Goal: Information Seeking & Learning: Learn about a topic

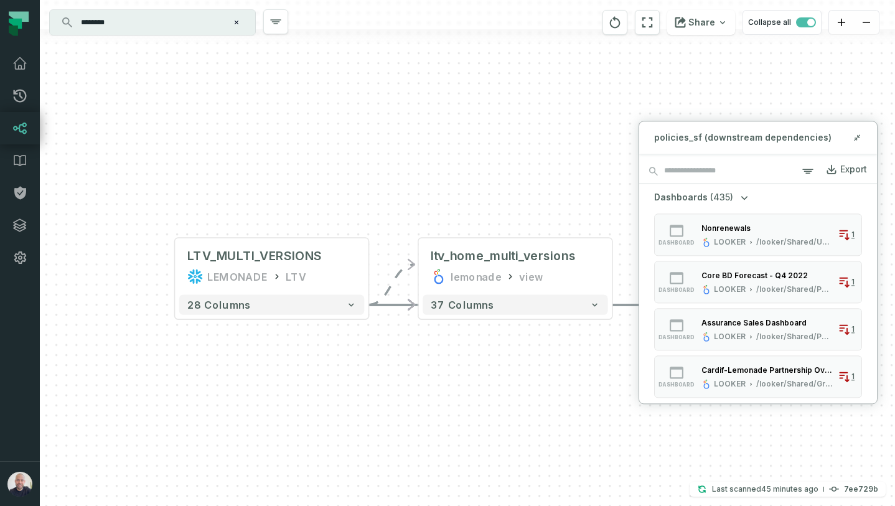
click at [468, 195] on div "+ policies_sf snowflake explore + 5425 columns LTV_MULTI_VERSIONS LEMONADE LTV …" at bounding box center [467, 253] width 855 height 506
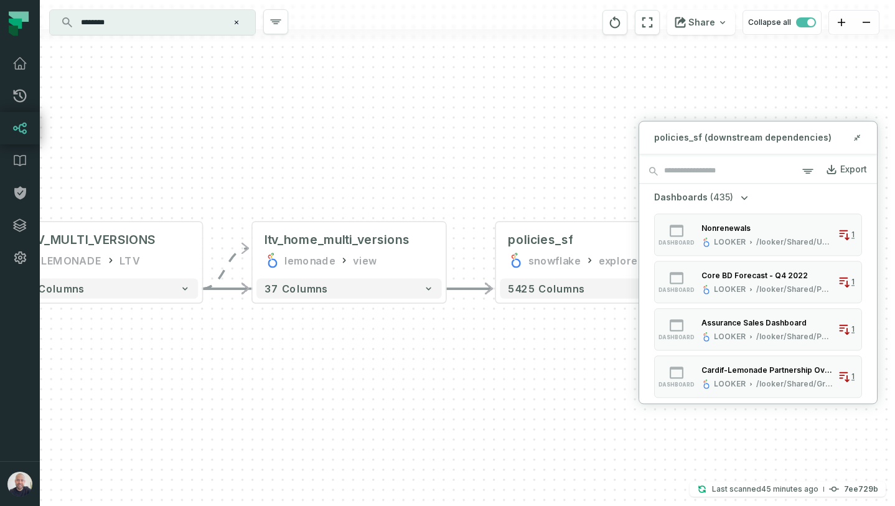
drag, startPoint x: 428, startPoint y: 211, endPoint x: 258, endPoint y: 194, distance: 170.2
click at [258, 194] on div "+ policies_sf snowflake explore + 5425 columns LTV_MULTI_VERSIONS LEMONADE LTV …" at bounding box center [467, 253] width 855 height 506
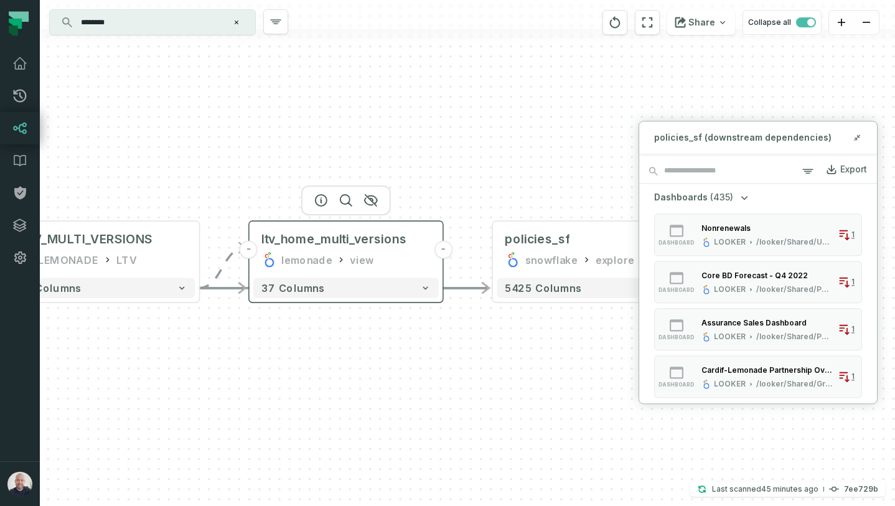
click at [446, 252] on button "-" at bounding box center [443, 250] width 18 height 18
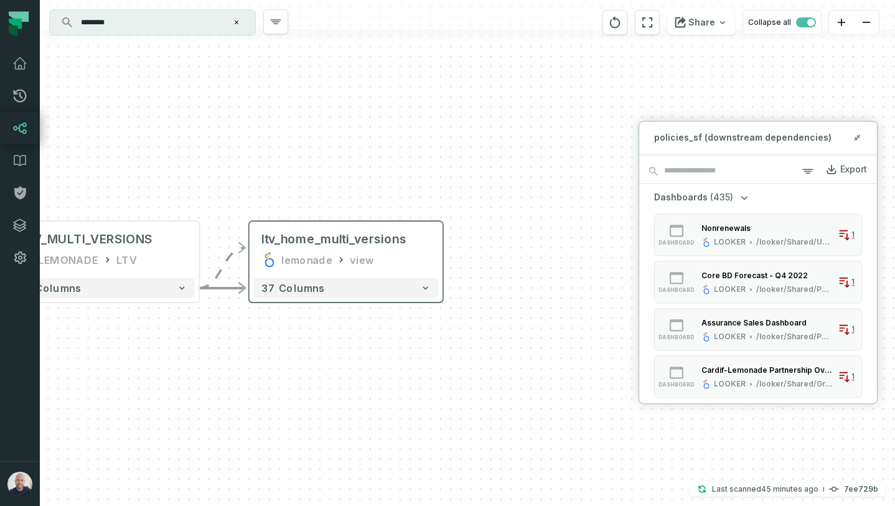
click at [319, 274] on div "37 columns" at bounding box center [346, 288] width 193 height 28
click at [247, 250] on button "+" at bounding box center [249, 250] width 18 height 18
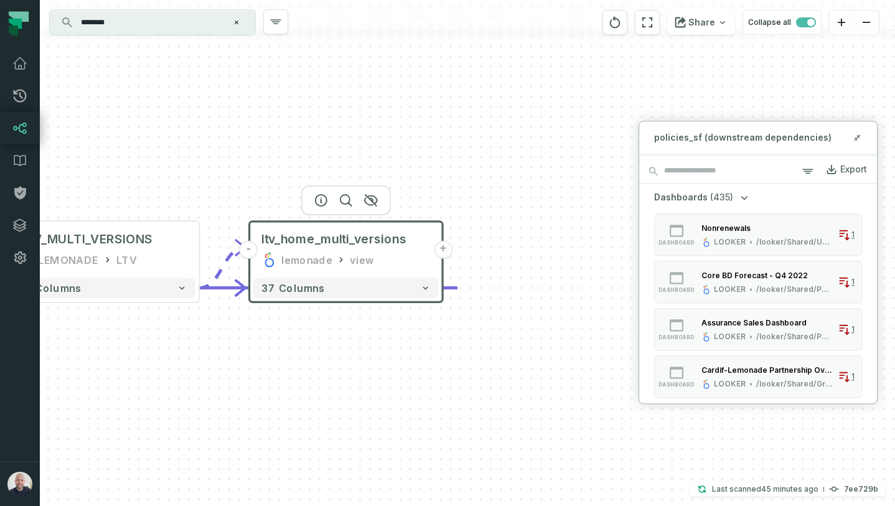
click at [246, 249] on button "-" at bounding box center [249, 250] width 18 height 18
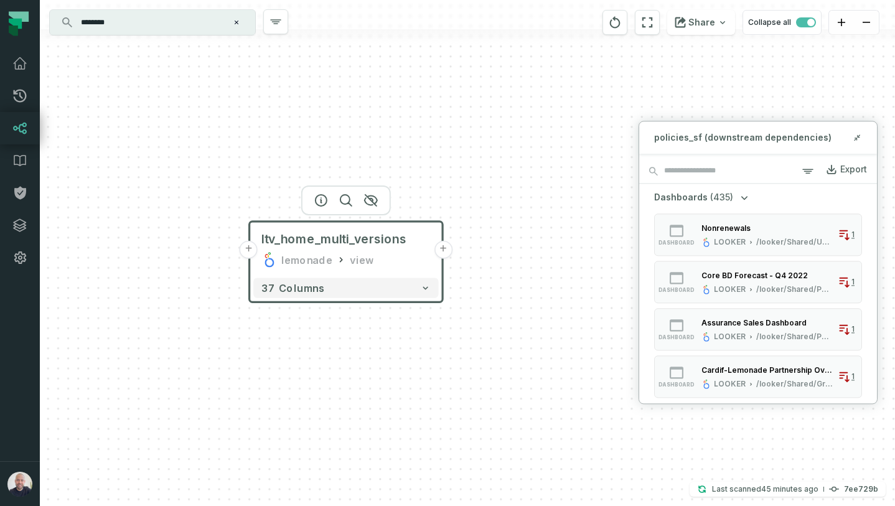
click at [253, 254] on button "+" at bounding box center [249, 250] width 18 height 18
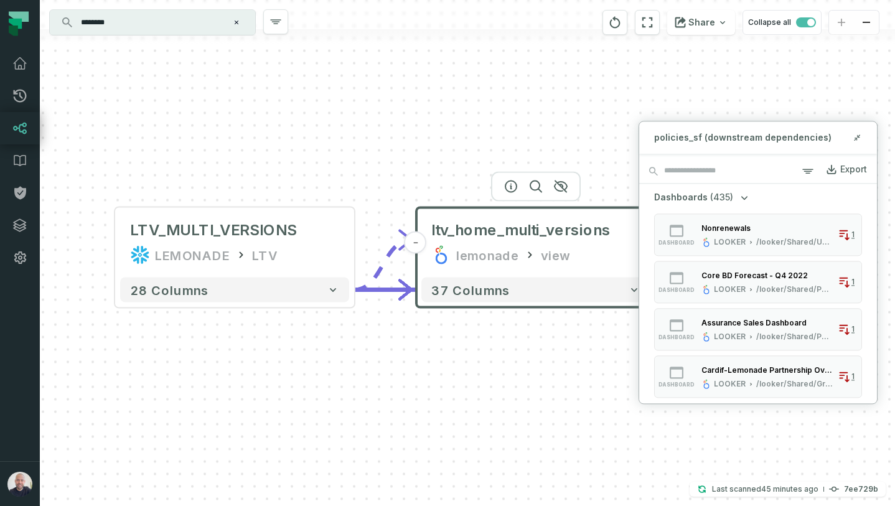
drag, startPoint x: 550, startPoint y: 174, endPoint x: 233, endPoint y: 164, distance: 317.7
click at [234, 164] on div "LTV_MULTI_VERSIONS LEMONADE LTV + 28 columns - ltv_home_multi_versions lemonade…" at bounding box center [467, 253] width 855 height 506
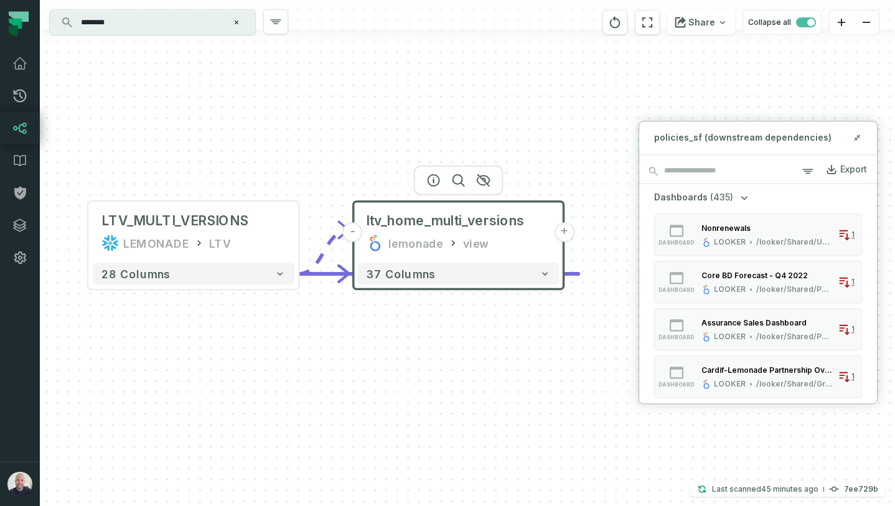
drag, startPoint x: 403, startPoint y: 320, endPoint x: 253, endPoint y: 307, distance: 151.2
click at [253, 307] on div "LTV_MULTI_VERSIONS LEMONADE LTV + 28 columns - ltv_home_multi_versions lemonade…" at bounding box center [467, 253] width 855 height 506
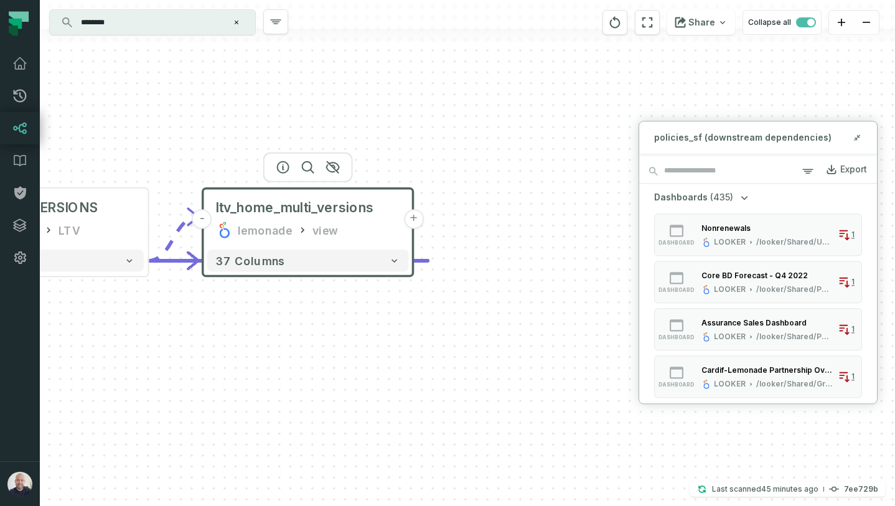
click at [413, 216] on button "+" at bounding box center [414, 219] width 20 height 20
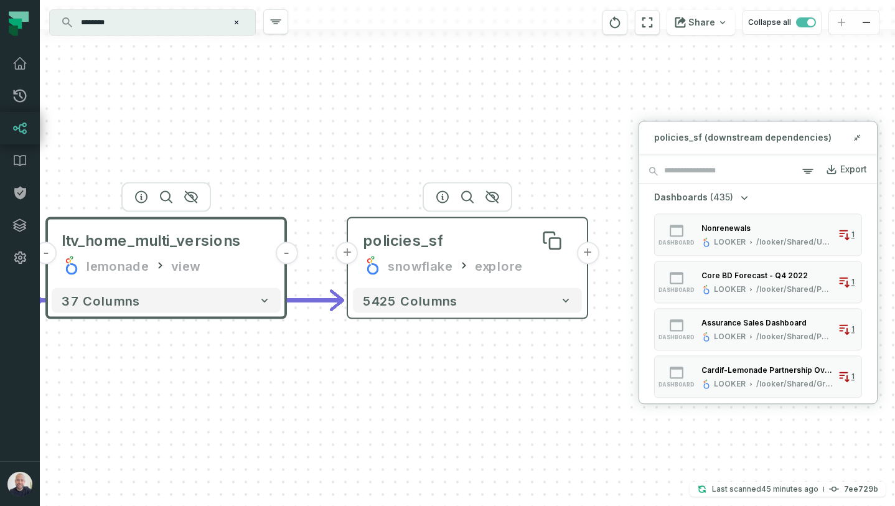
click at [481, 247] on div "policies_sf" at bounding box center [467, 241] width 209 height 20
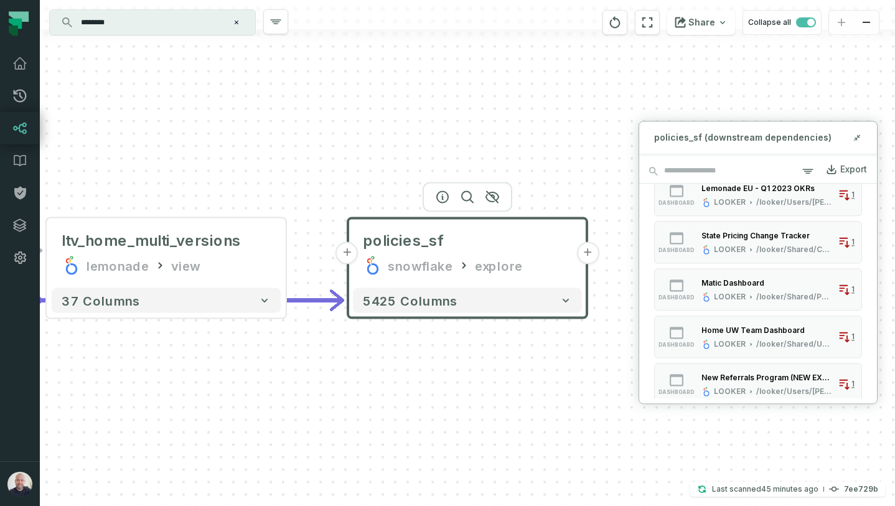
scroll to position [544, 0]
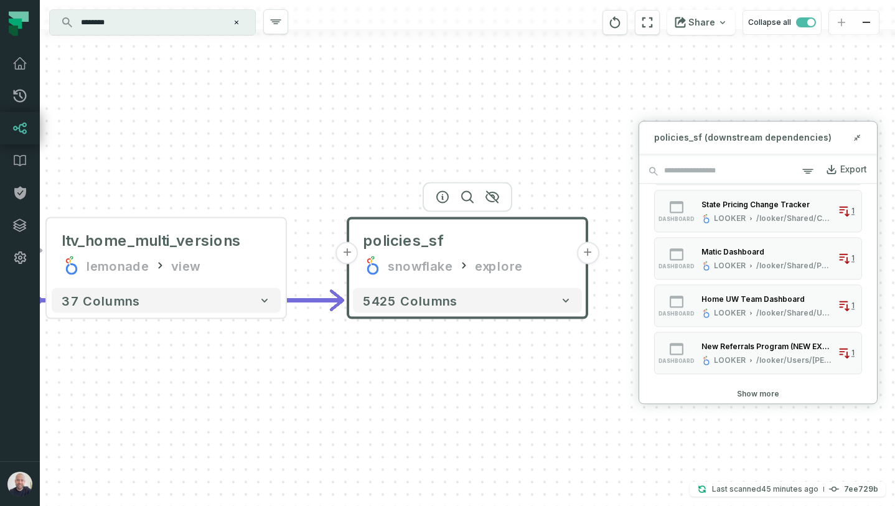
click at [759, 391] on button "Show more" at bounding box center [758, 394] width 42 height 10
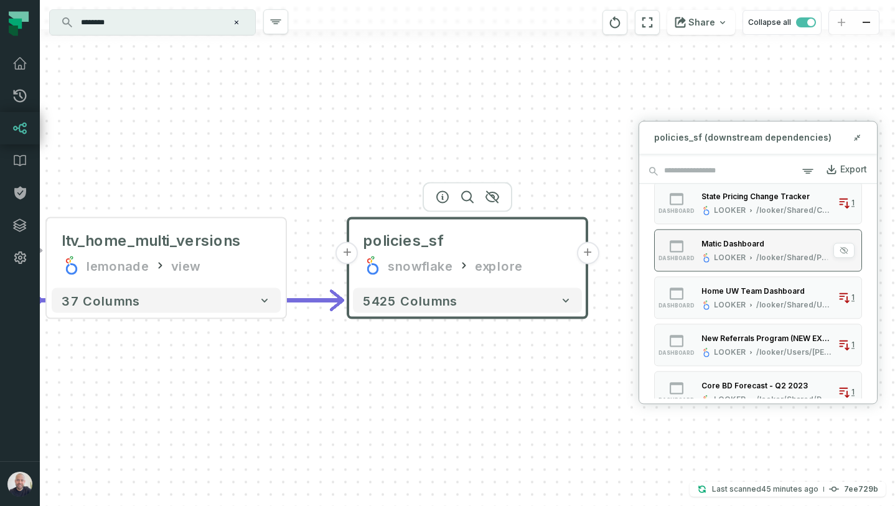
scroll to position [0, 0]
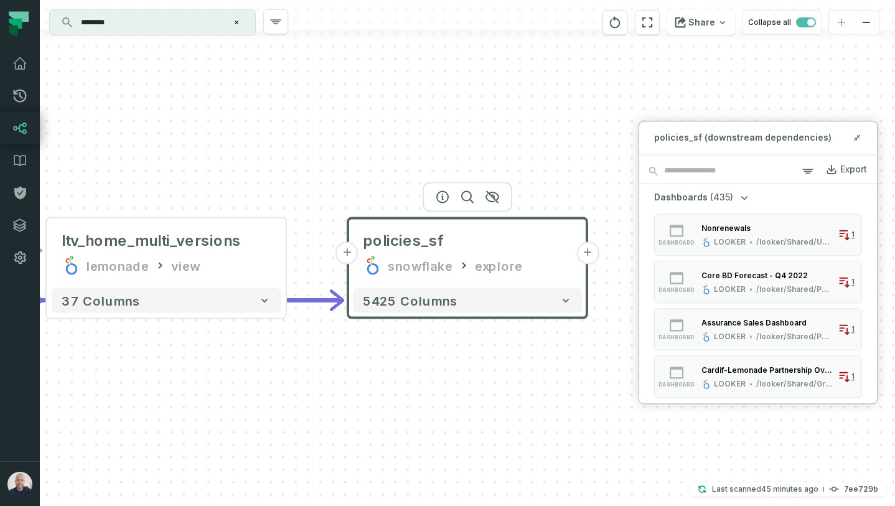
click at [242, 117] on div "+ policies_sf snowflake explore + 5425 columns LTV_MULTI_VERSIONS LEMONADE LTV …" at bounding box center [467, 253] width 855 height 506
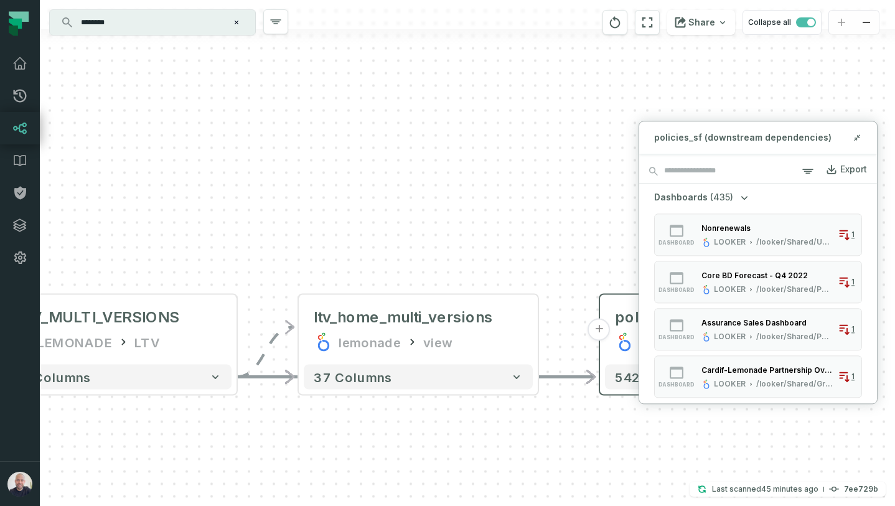
drag, startPoint x: 242, startPoint y: 117, endPoint x: 494, endPoint y: 194, distance: 263.5
click at [494, 194] on div "+ policies_sf snowflake explore + 5425 columns LTV_MULTI_VERSIONS LEMONADE LTV …" at bounding box center [467, 253] width 855 height 506
click at [861, 138] on icon at bounding box center [857, 138] width 9 height 10
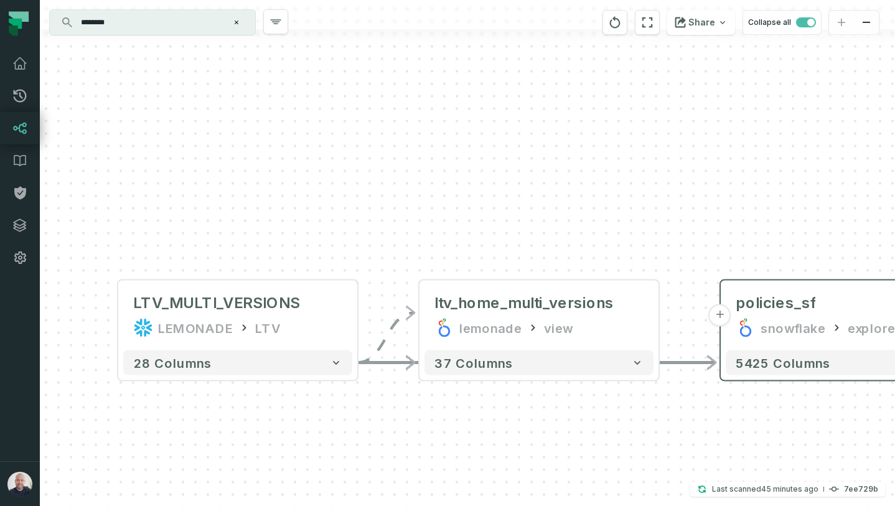
drag, startPoint x: 548, startPoint y: 189, endPoint x: 676, endPoint y: 174, distance: 128.4
click at [676, 174] on div "+ policies_sf snowflake explore + 5425 columns LTV_MULTI_VERSIONS LEMONADE LTV …" at bounding box center [467, 253] width 855 height 506
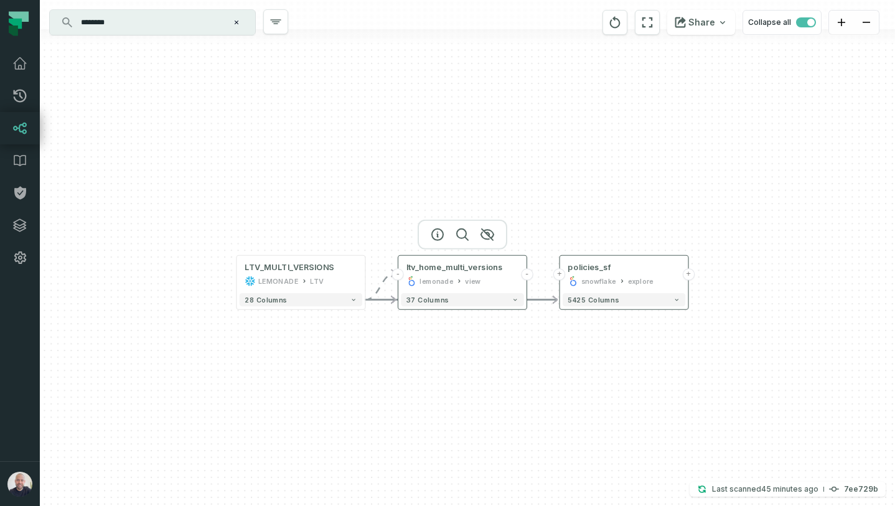
click at [525, 276] on button "-" at bounding box center [527, 274] width 12 height 12
click at [527, 275] on button "+" at bounding box center [527, 274] width 12 height 12
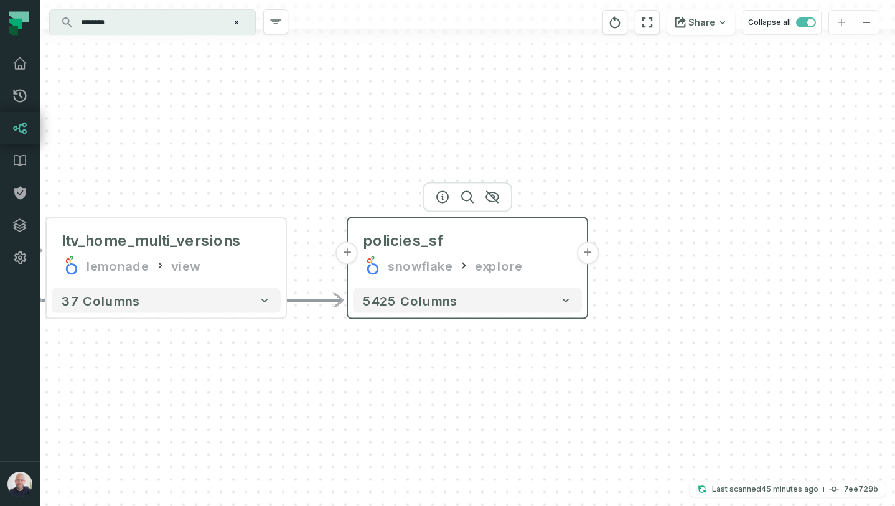
click at [346, 254] on button "+" at bounding box center [347, 253] width 22 height 22
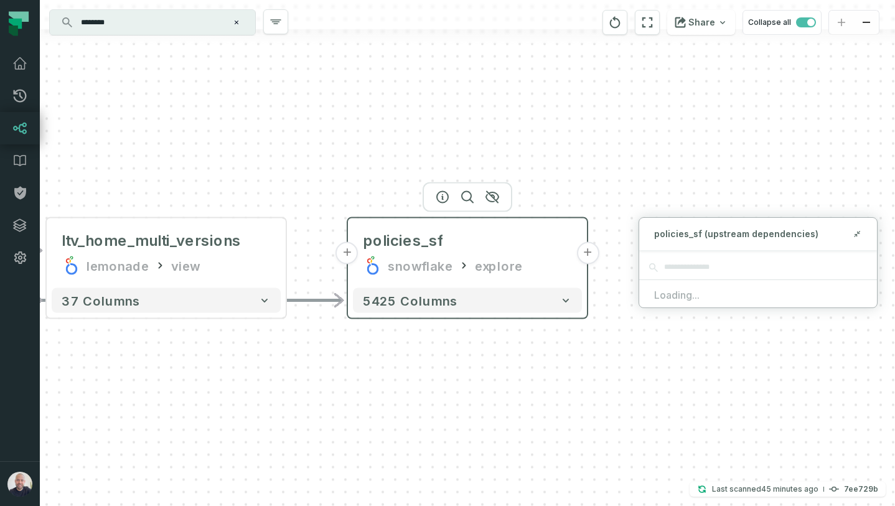
click at [346, 254] on button "+" at bounding box center [347, 253] width 22 height 22
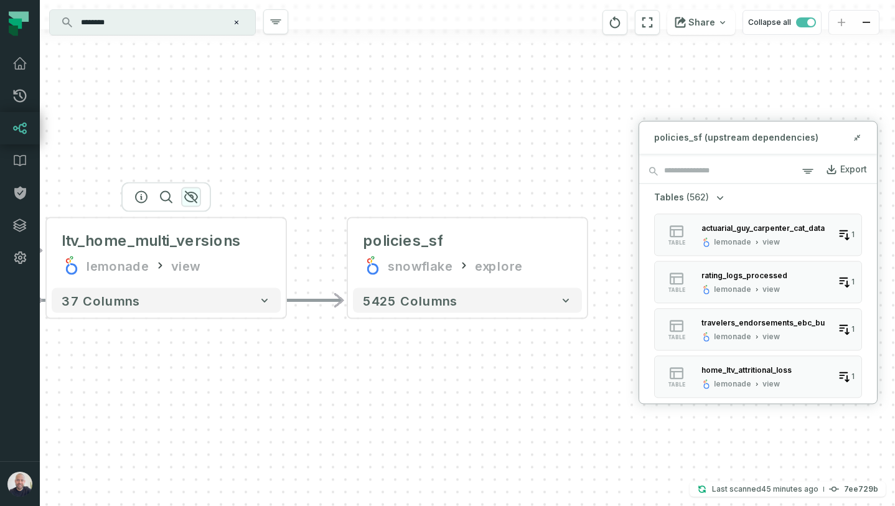
click at [190, 195] on icon "button" at bounding box center [191, 197] width 12 height 11
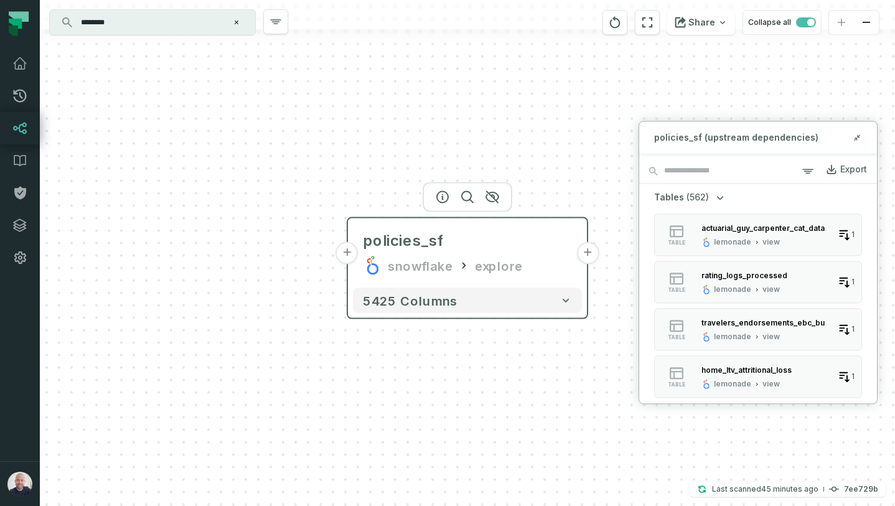
click at [353, 260] on button "+" at bounding box center [347, 253] width 22 height 22
click at [348, 256] on button "+" at bounding box center [347, 253] width 22 height 22
click at [442, 252] on div "policies_sf snowflake explore" at bounding box center [467, 254] width 229 height 60
